Goal: Information Seeking & Learning: Learn about a topic

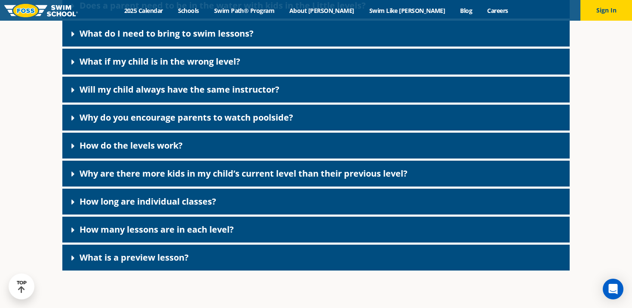
scroll to position [2340, 0]
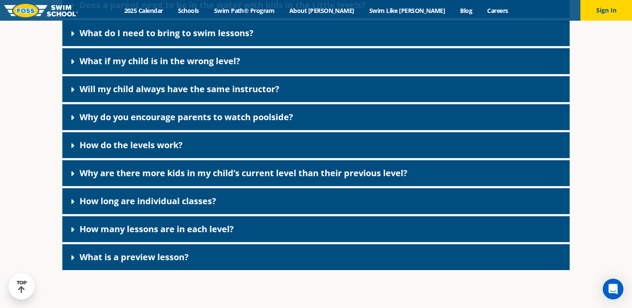
click at [178, 95] on link "Will my child always have the same instructor?" at bounding box center [180, 89] width 200 height 12
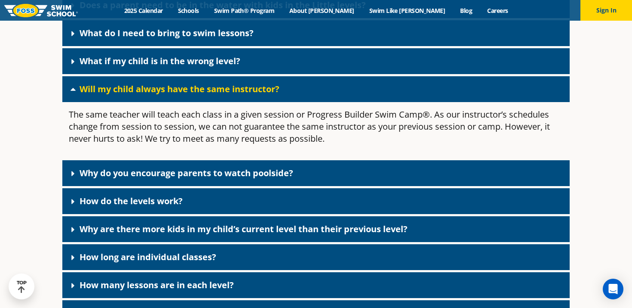
click at [178, 95] on link "Will my child always have the same instructor?" at bounding box center [180, 89] width 200 height 12
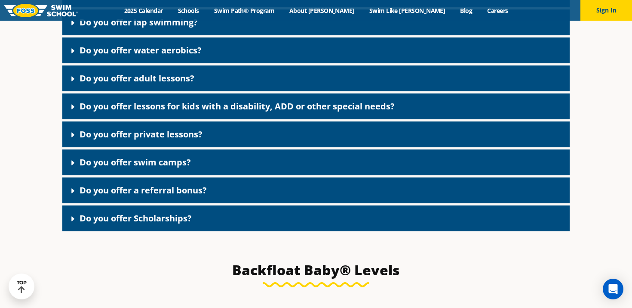
scroll to position [1609, 0]
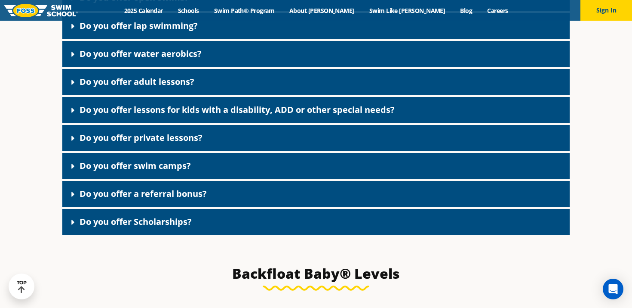
click at [162, 227] on link "Do you offer Scholarships?" at bounding box center [136, 222] width 112 height 12
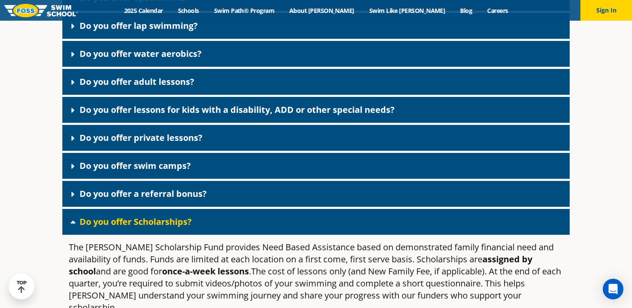
click at [162, 227] on link "Do you offer Scholarships?" at bounding box center [136, 222] width 112 height 12
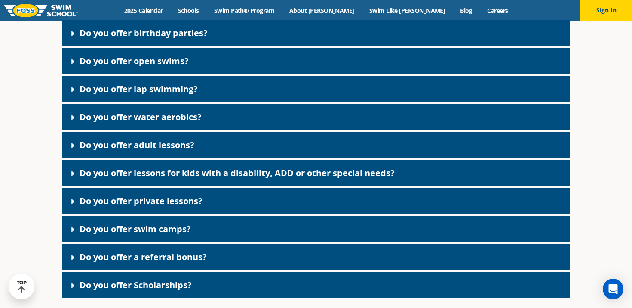
scroll to position [1549, 0]
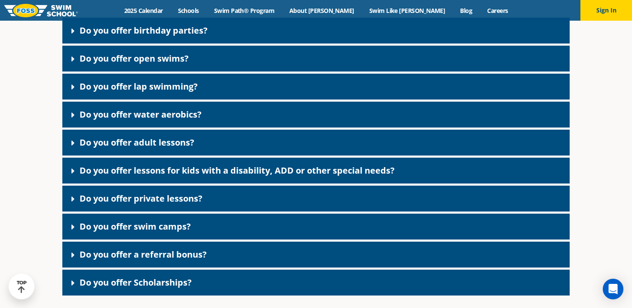
click at [159, 64] on link "Do you offer open swims?" at bounding box center [134, 58] width 109 height 12
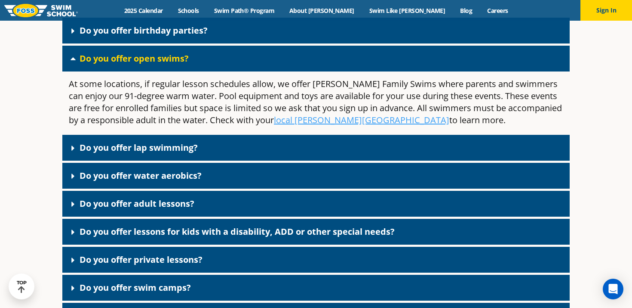
click at [159, 64] on link "Do you offer open swims?" at bounding box center [134, 58] width 109 height 12
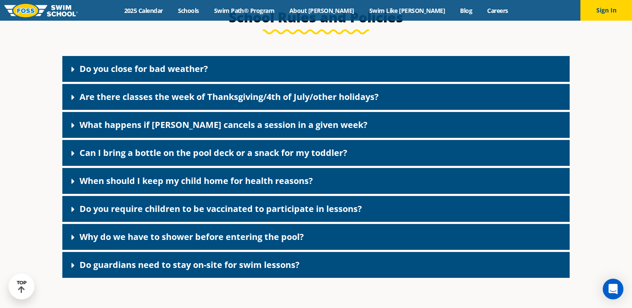
scroll to position [1210, 0]
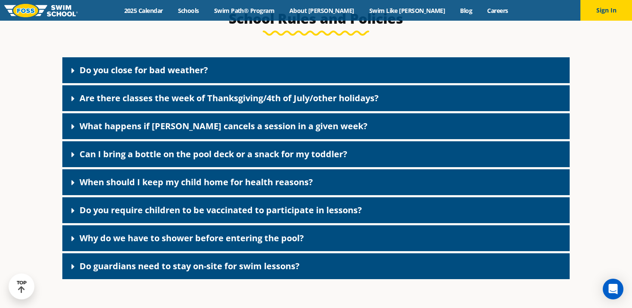
click at [159, 243] on link "Why do we have to shower before entering the pool?" at bounding box center [192, 238] width 225 height 12
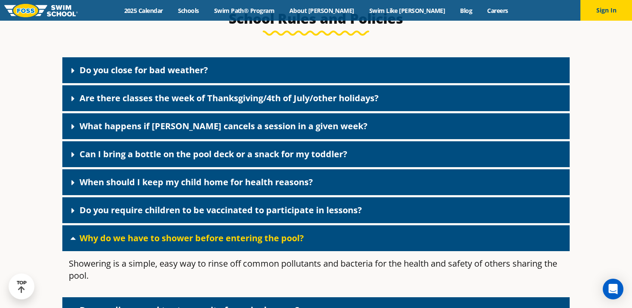
click at [159, 243] on link "Why do we have to shower before entering the pool?" at bounding box center [192, 238] width 225 height 12
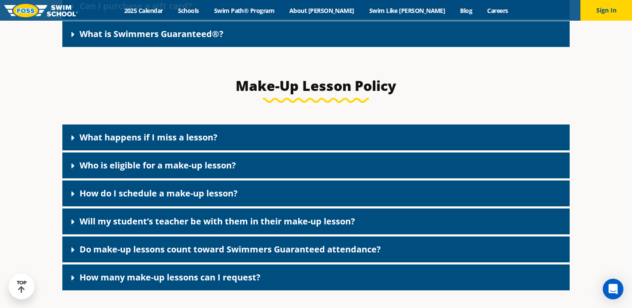
scroll to position [912, 0]
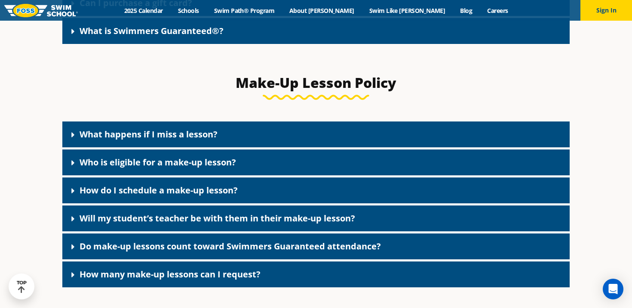
click at [166, 138] on link "What happens if I miss a lesson?" at bounding box center [149, 134] width 138 height 12
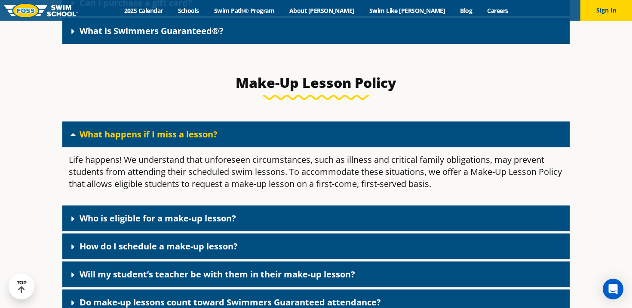
click at [157, 222] on link "Who is eligible for a make-up lesson?" at bounding box center [158, 218] width 157 height 12
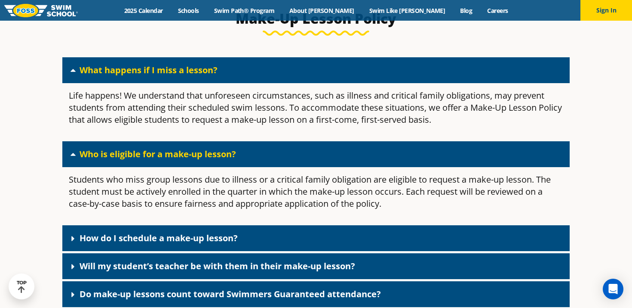
scroll to position [978, 0]
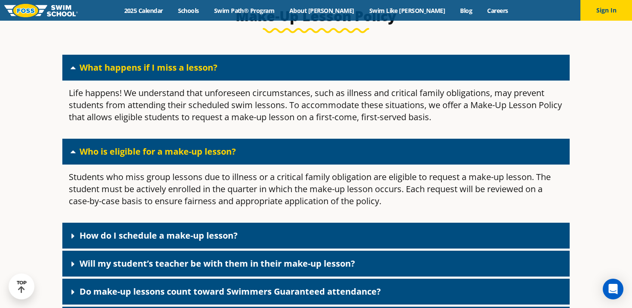
click at [151, 236] on link "How do I schedule a make-up lesson?" at bounding box center [159, 235] width 158 height 12
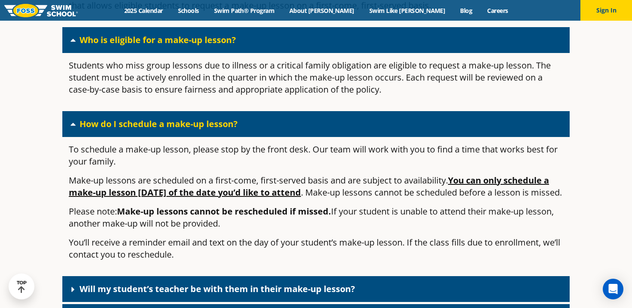
scroll to position [1088, 0]
